Goal: Navigation & Orientation: Find specific page/section

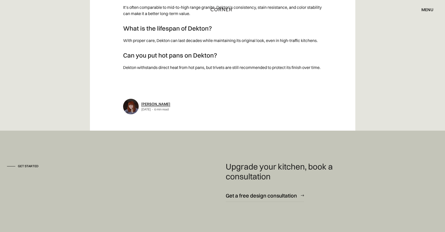
scroll to position [3119, 0]
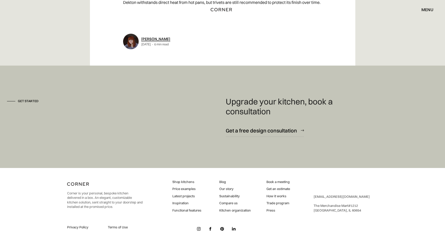
click at [189, 180] on link "Shop kitchens" at bounding box center [186, 182] width 29 height 5
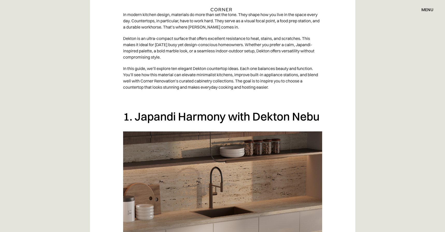
scroll to position [324, 0]
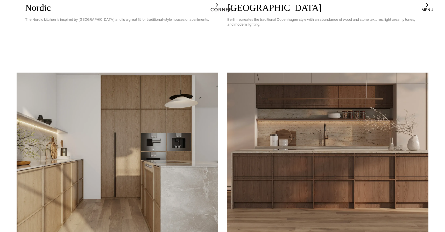
scroll to position [370, 0]
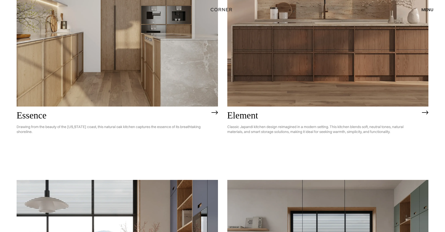
click at [91, 73] on img at bounding box center [117, 26] width 201 height 161
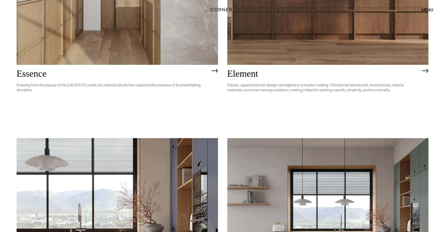
scroll to position [414, 0]
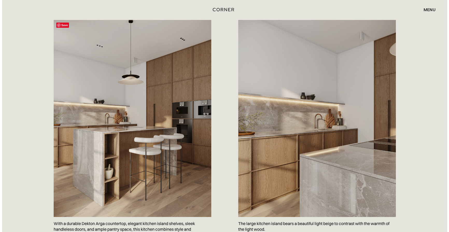
scroll to position [257, 0]
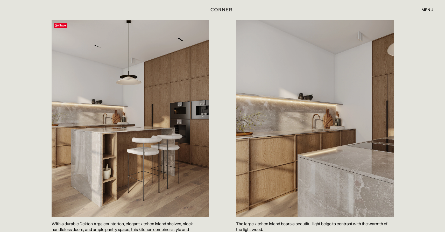
click at [118, 104] on img at bounding box center [131, 118] width 158 height 197
drag, startPoint x: 59, startPoint y: 24, endPoint x: 91, endPoint y: 25, distance: 31.6
click at [59, 24] on span "Save" at bounding box center [60, 25] width 13 height 5
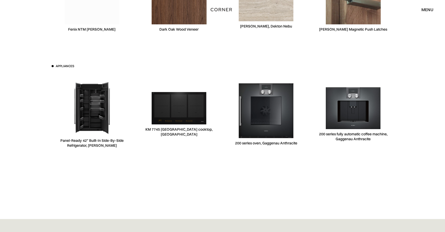
scroll to position [1679, 0]
